Goal: Find specific page/section: Find specific page/section

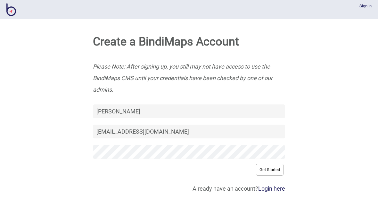
click at [274, 192] on link "Login here" at bounding box center [271, 188] width 27 height 7
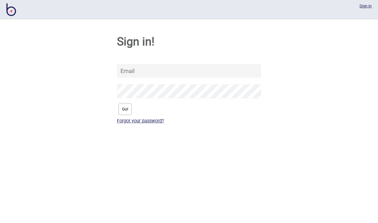
click at [229, 74] on input "text" at bounding box center [189, 71] width 144 height 14
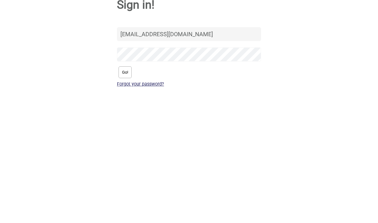
type input "[EMAIL_ADDRESS][DOMAIN_NAME]"
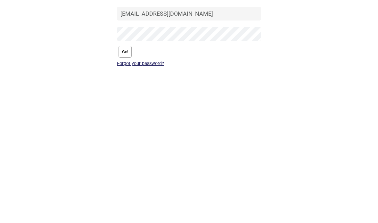
click at [124, 103] on button "Go!" at bounding box center [125, 109] width 13 height 12
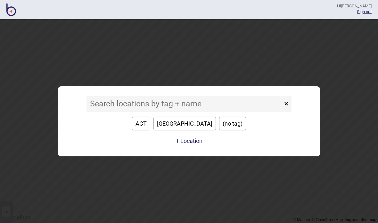
click at [287, 102] on button "×" at bounding box center [286, 104] width 11 height 16
click at [150, 121] on button "ACT" at bounding box center [141, 124] width 18 height 14
type input "ACT"
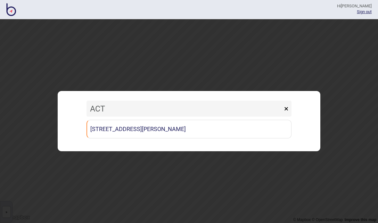
click at [238, 130] on link "[STREET_ADDRESS][PERSON_NAME]" at bounding box center [189, 129] width 205 height 19
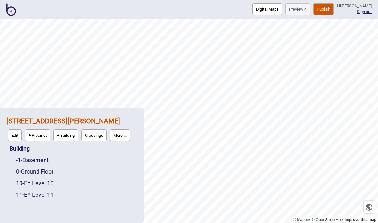
click at [27, 183] on link "10 - EY Level 10" at bounding box center [34, 183] width 37 height 7
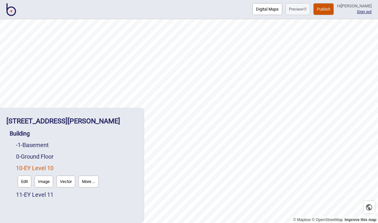
click at [253, 10] on button "Digital Maps" at bounding box center [268, 9] width 30 height 12
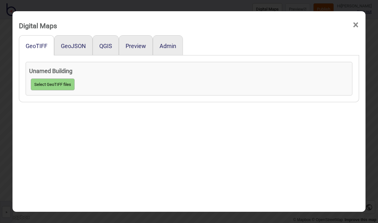
click at [65, 43] on button "GeoJSON" at bounding box center [73, 46] width 25 height 7
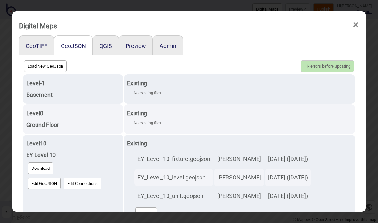
click at [106, 43] on button "QGIS" at bounding box center [105, 46] width 13 height 7
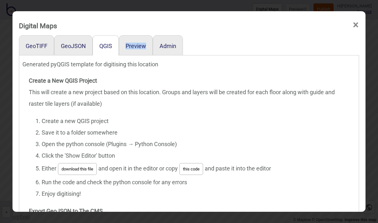
click at [115, 82] on div "Create a New QGIS Project This will create a new project based on this location…" at bounding box center [189, 173] width 320 height 197
click at [133, 43] on button "Preview" at bounding box center [136, 46] width 21 height 7
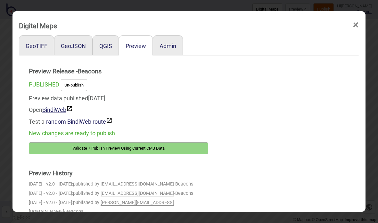
click at [54, 106] on link "BindiWeb" at bounding box center [57, 109] width 30 height 7
click at [162, 43] on div "Admin" at bounding box center [168, 45] width 30 height 20
click at [168, 43] on button "Admin" at bounding box center [168, 46] width 17 height 7
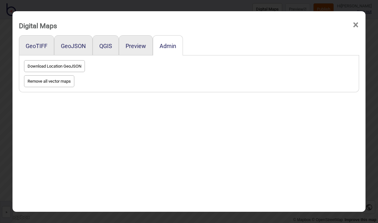
click at [132, 43] on button "Preview" at bounding box center [136, 46] width 21 height 7
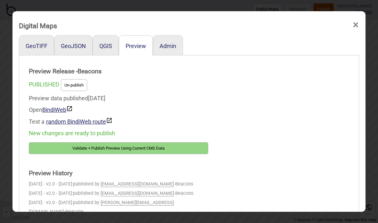
click at [357, 15] on span "×" at bounding box center [356, 24] width 7 height 21
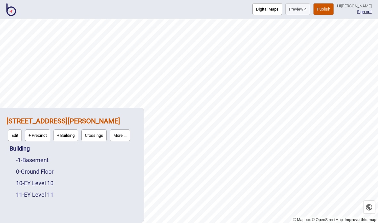
click at [43, 180] on link "10 - EY Level 10" at bounding box center [34, 183] width 37 height 7
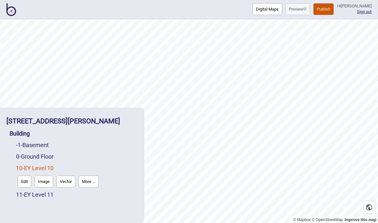
click at [39, 196] on link "11 - EY Level 11" at bounding box center [34, 194] width 37 height 7
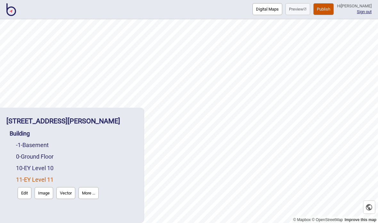
click at [34, 170] on link "10 - EY Level 10" at bounding box center [34, 168] width 37 height 7
